Goal: Navigation & Orientation: Find specific page/section

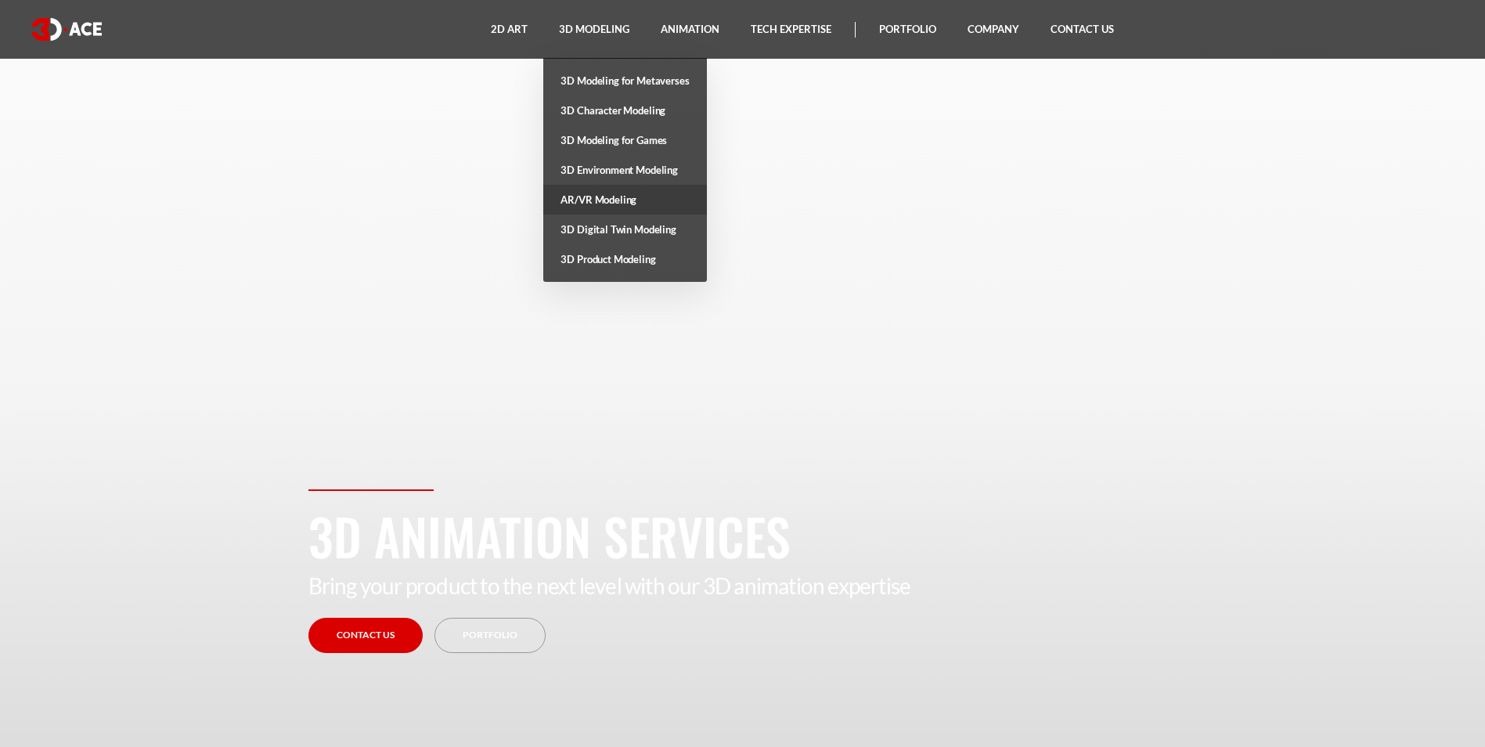
click at [614, 197] on link "AR/VR Modeling" at bounding box center [624, 200] width 163 height 30
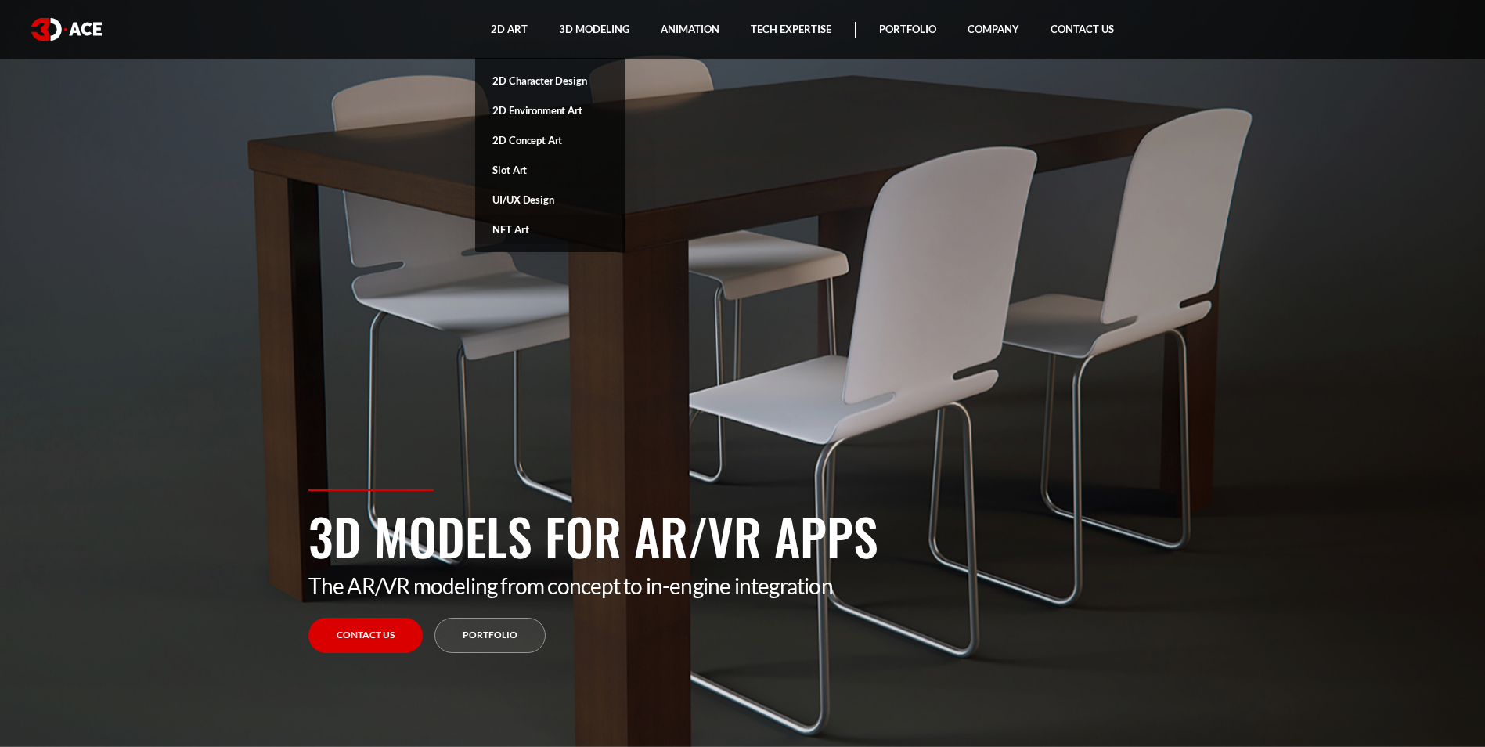
click at [525, 229] on link "NFT Art" at bounding box center [550, 230] width 150 height 30
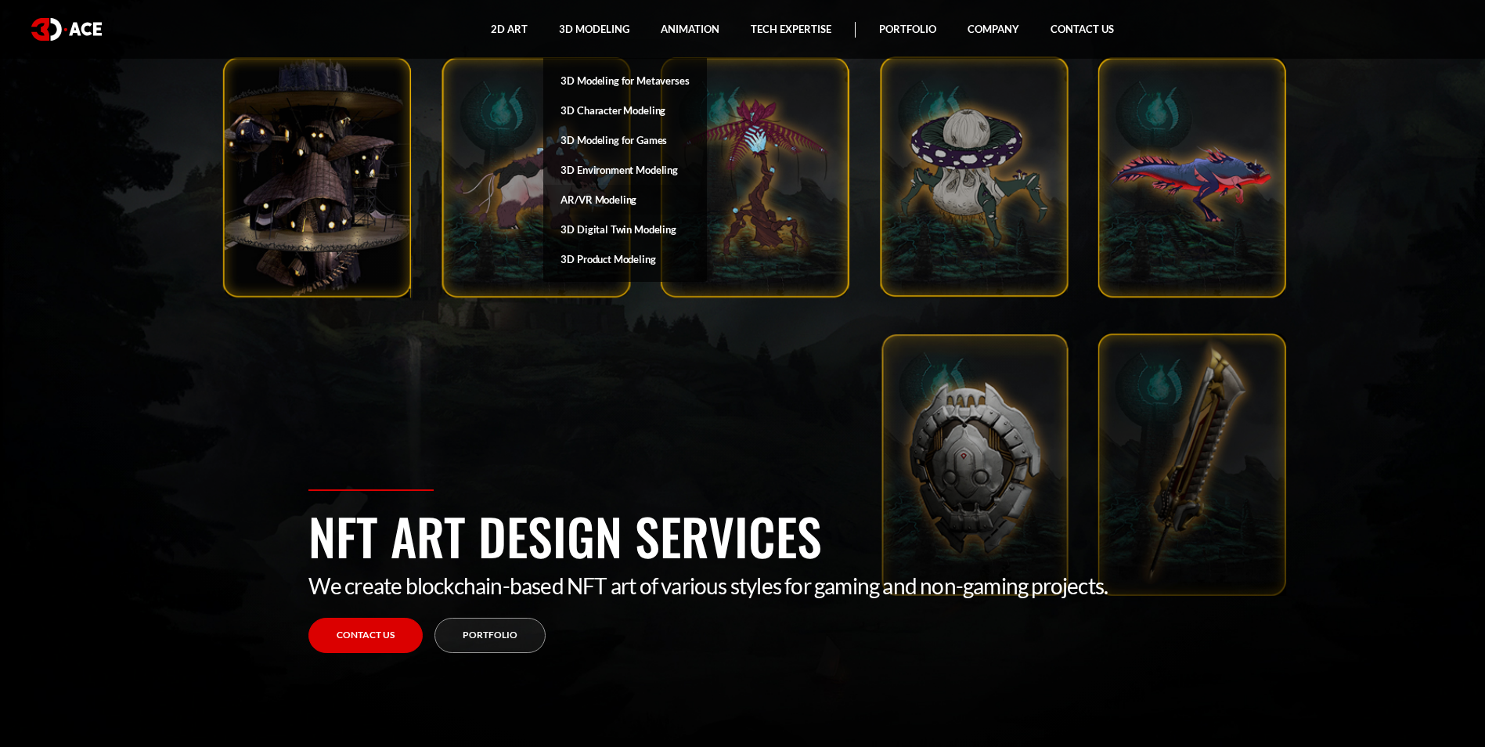
click at [599, 198] on link "AR/VR Modeling" at bounding box center [624, 200] width 163 height 30
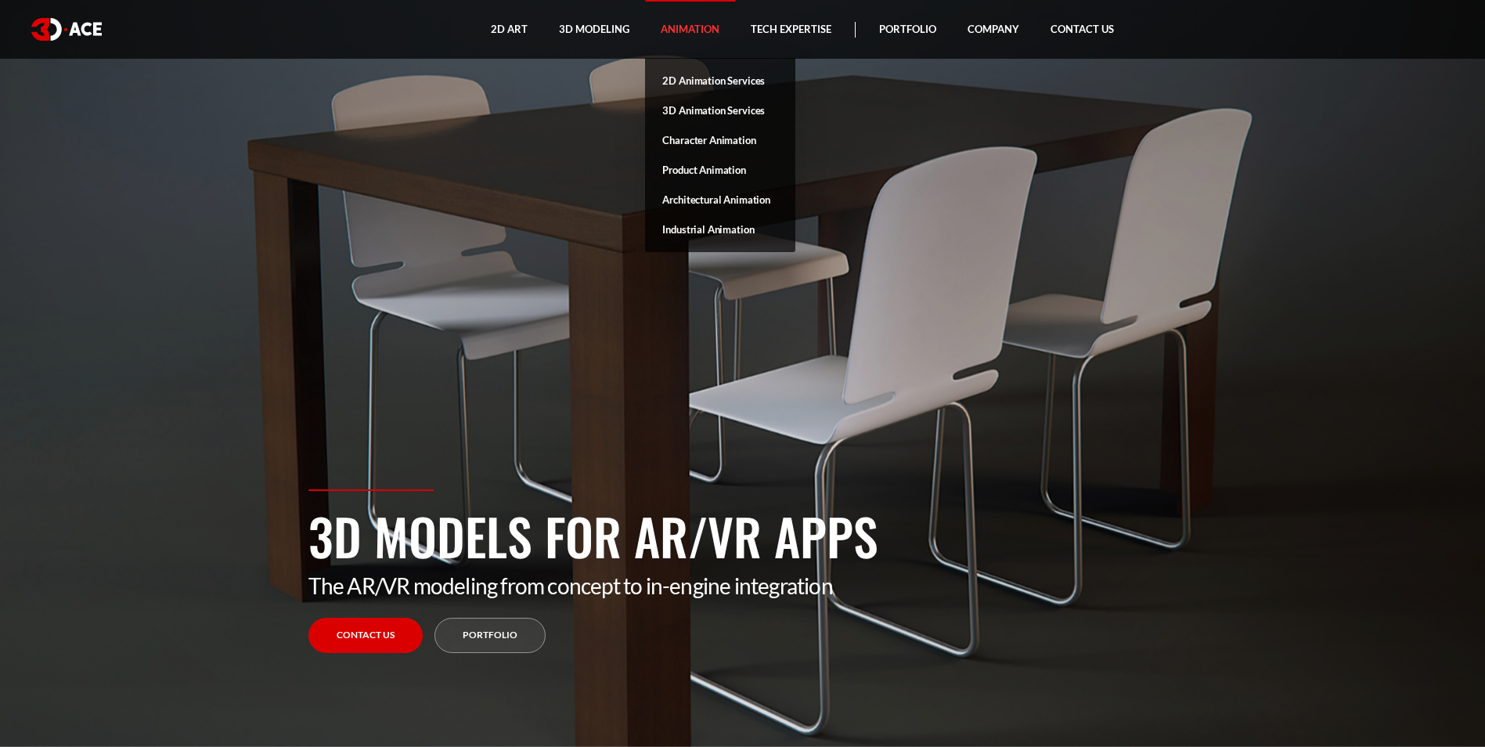
click at [674, 27] on link "Animation" at bounding box center [690, 29] width 90 height 59
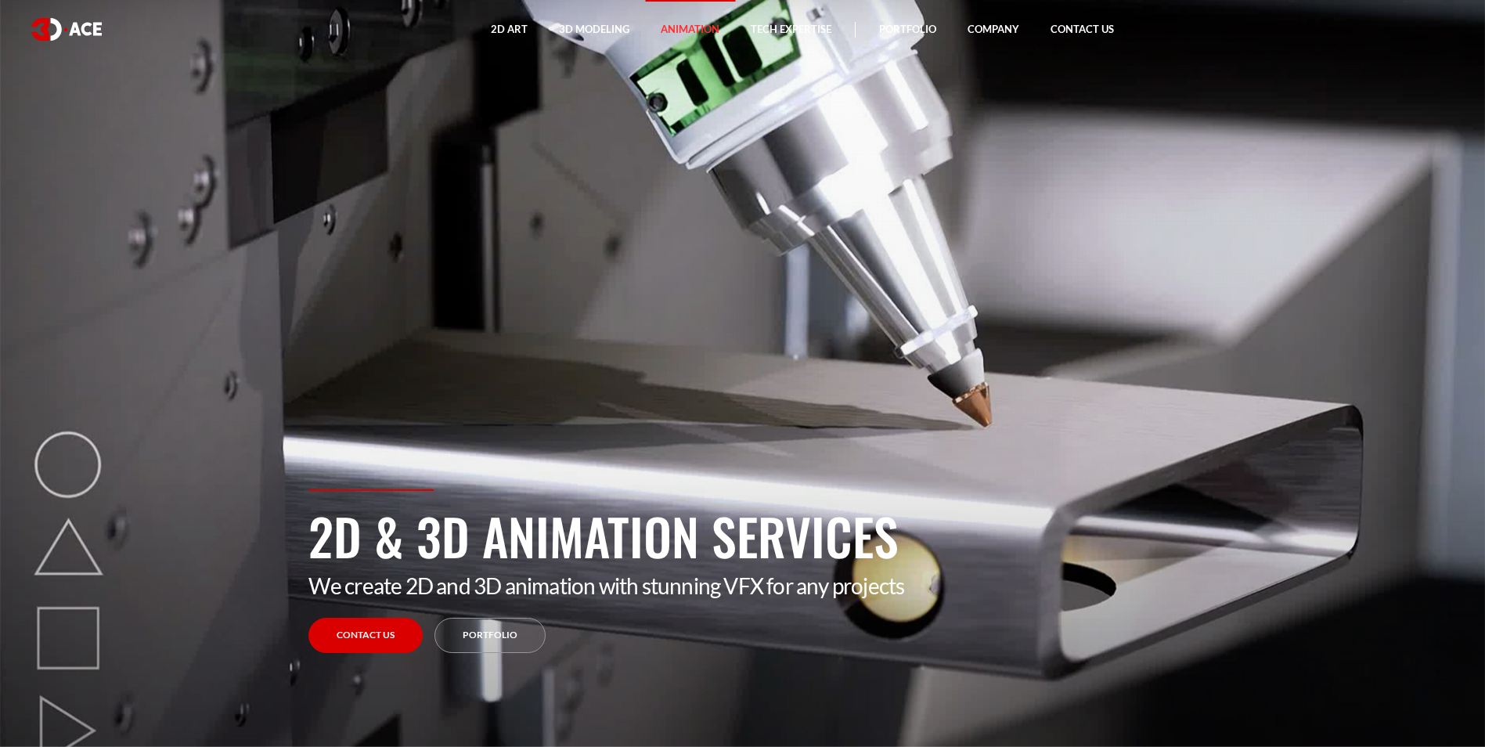
click at [491, 653] on div "2D & 3D Animation Services We create 2D and 3D animation with stunning VFX for …" at bounding box center [743, 618] width 893 height 258
click at [490, 629] on link "Portfolio" at bounding box center [490, 635] width 111 height 35
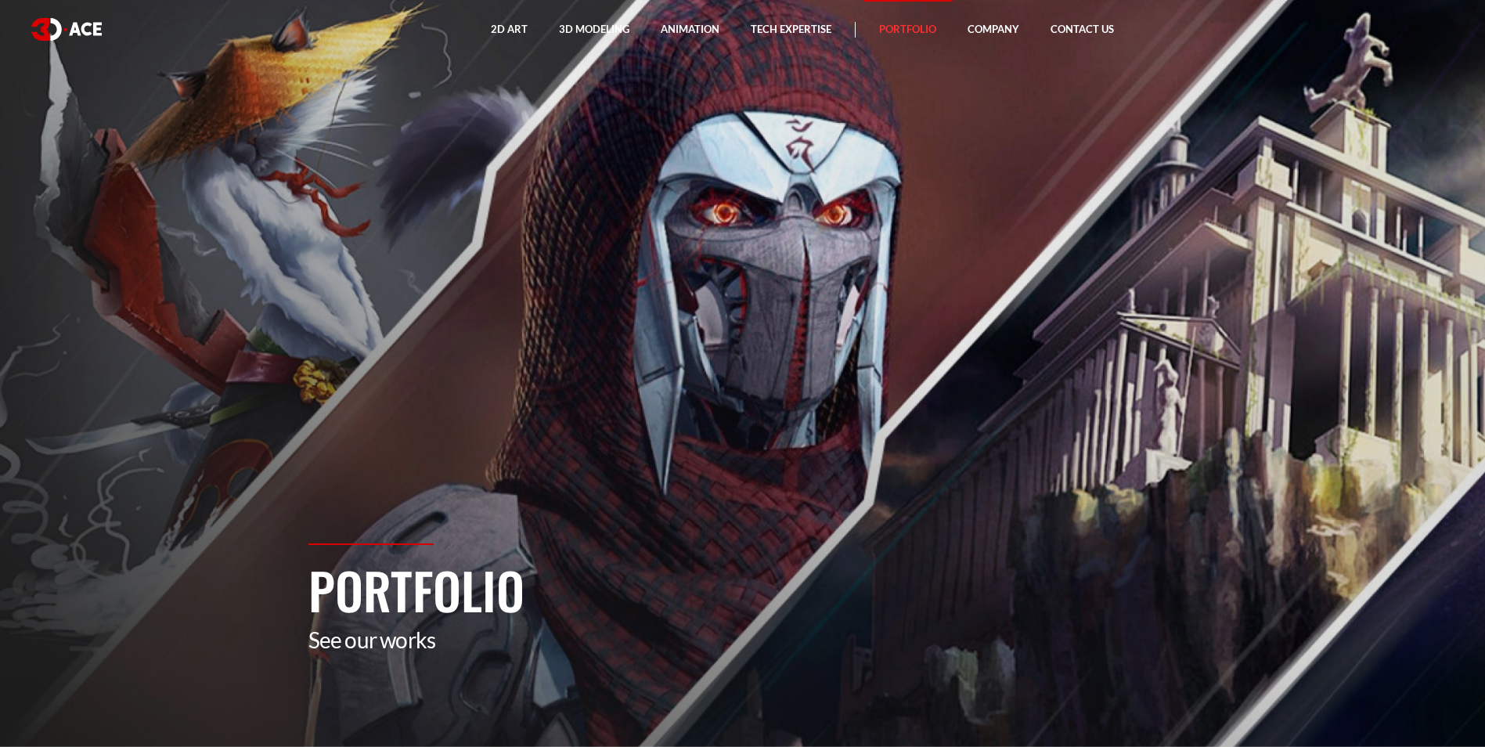
click at [451, 583] on h1 "Portfolio" at bounding box center [743, 590] width 869 height 74
click at [404, 646] on p "See our works" at bounding box center [743, 639] width 869 height 27
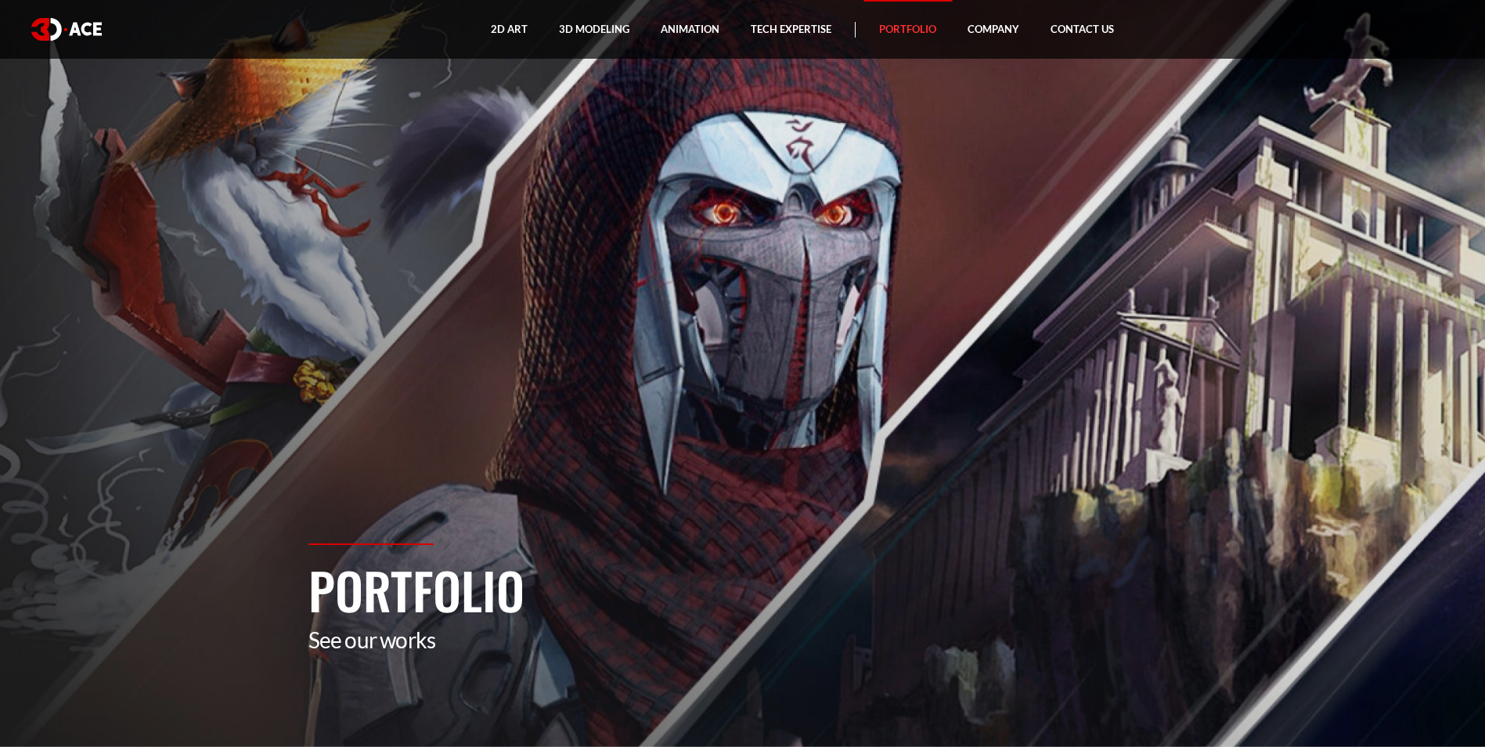
click at [910, 20] on link "Portfolio" at bounding box center [908, 29] width 88 height 59
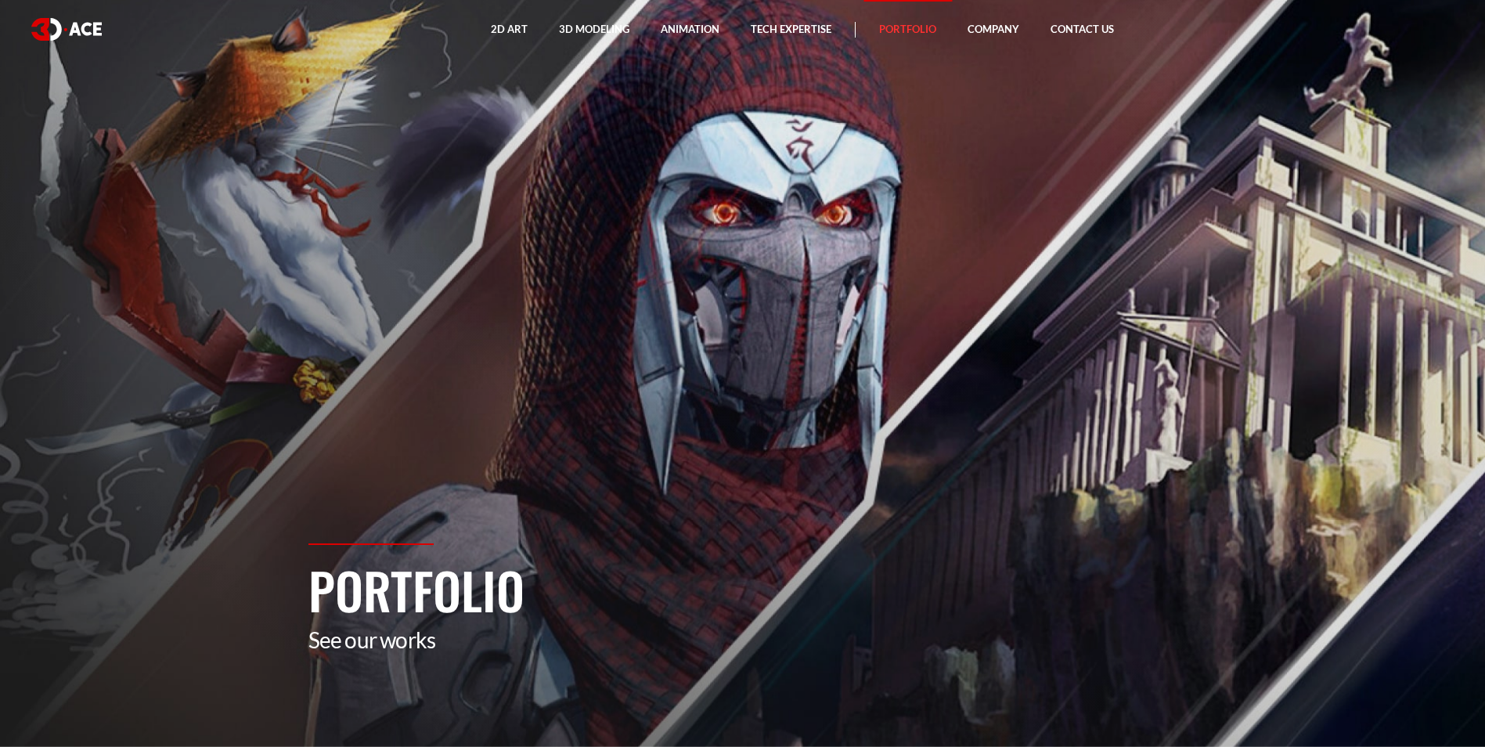
click at [442, 599] on h1 "Portfolio" at bounding box center [743, 590] width 869 height 74
click at [340, 640] on p "See our works" at bounding box center [743, 639] width 869 height 27
